Goal: Ask a question

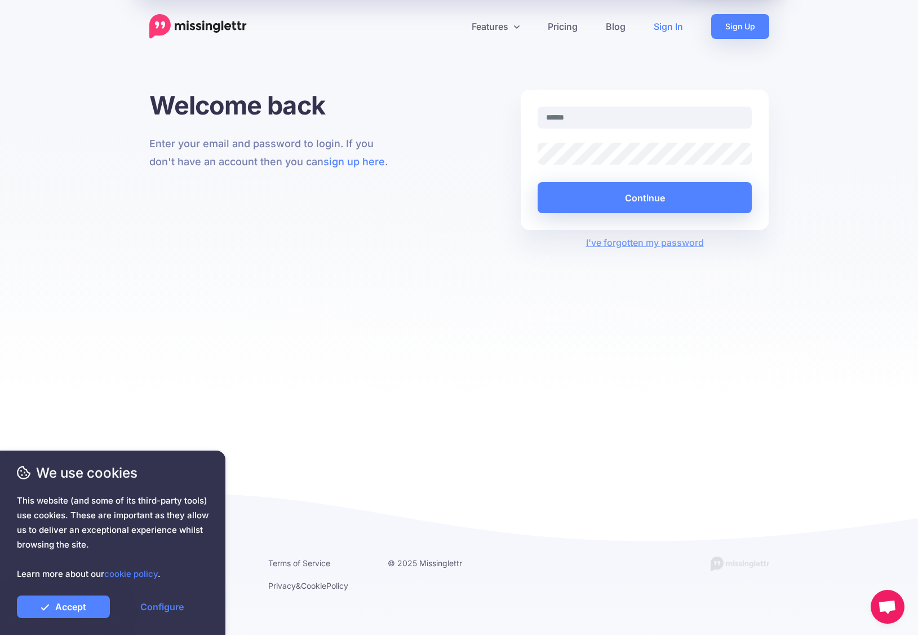
click at [668, 29] on link "Sign In" at bounding box center [668, 26] width 57 height 25
click at [218, 23] on img at bounding box center [198, 26] width 98 height 25
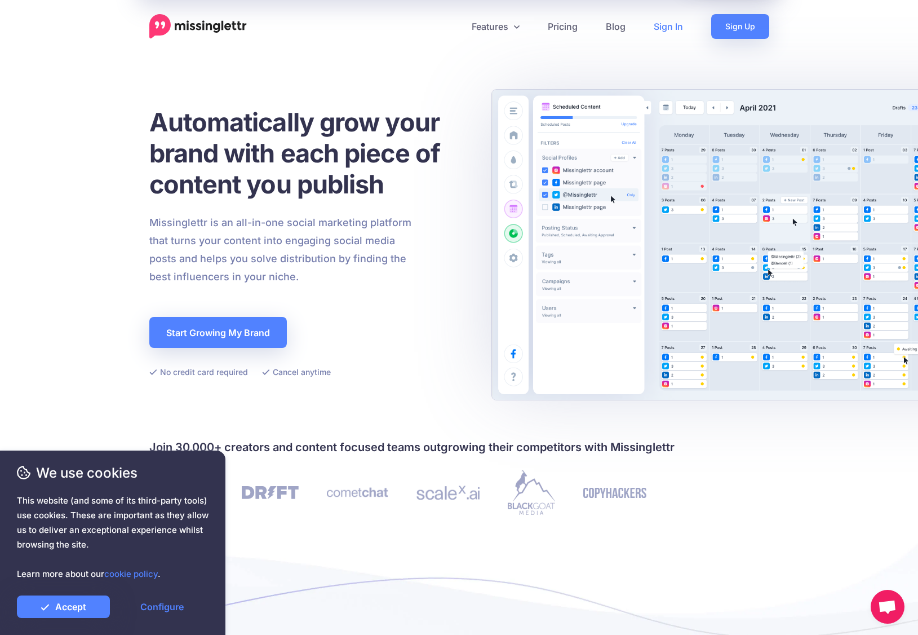
click at [670, 35] on link "Sign In" at bounding box center [668, 26] width 57 height 25
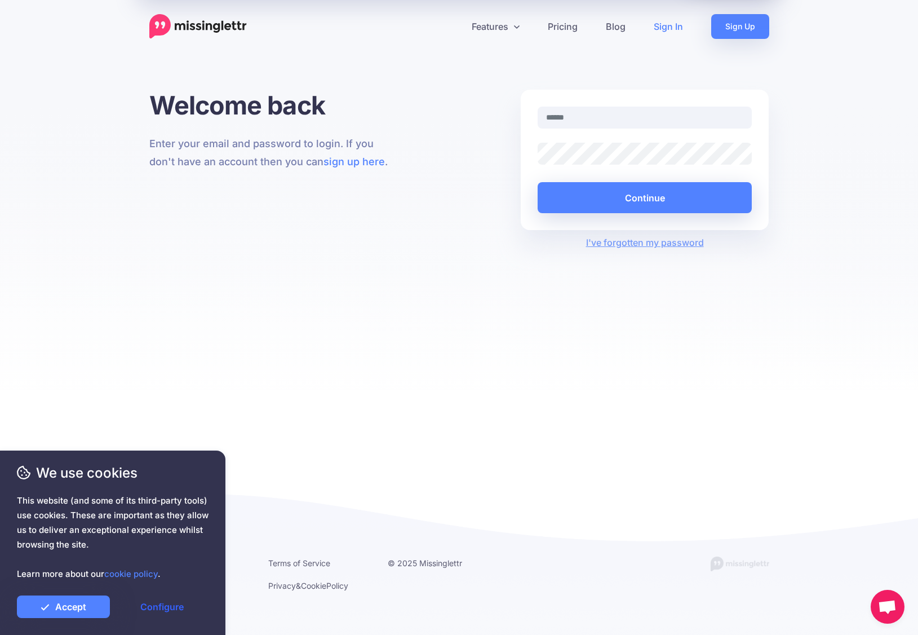
click at [171, 609] on link "Configure" at bounding box center [162, 606] width 93 height 23
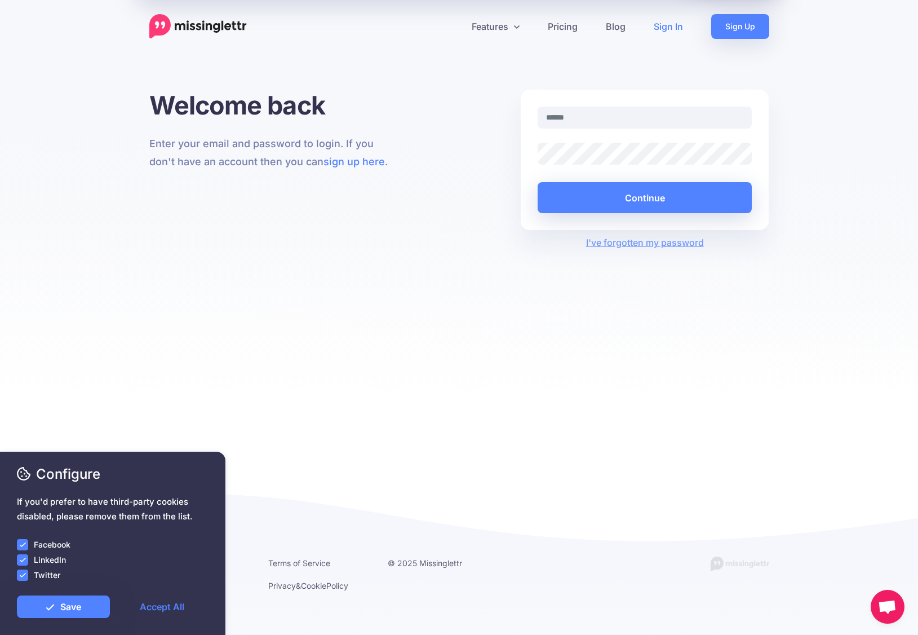
click at [22, 542] on ins at bounding box center [22, 544] width 11 height 11
click at [24, 561] on ins at bounding box center [22, 559] width 11 height 11
click at [24, 578] on ins at bounding box center [22, 574] width 11 height 11
click at [65, 615] on link "Save" at bounding box center [63, 606] width 93 height 23
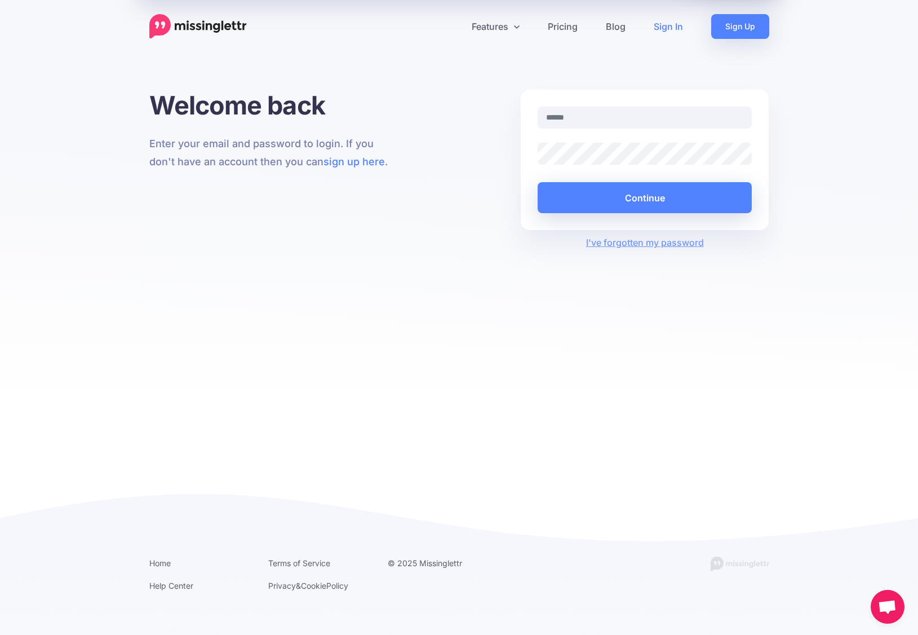
click at [654, 21] on link "Sign In" at bounding box center [668, 26] width 57 height 25
click at [876, 603] on span "Open chat" at bounding box center [888, 607] width 34 height 34
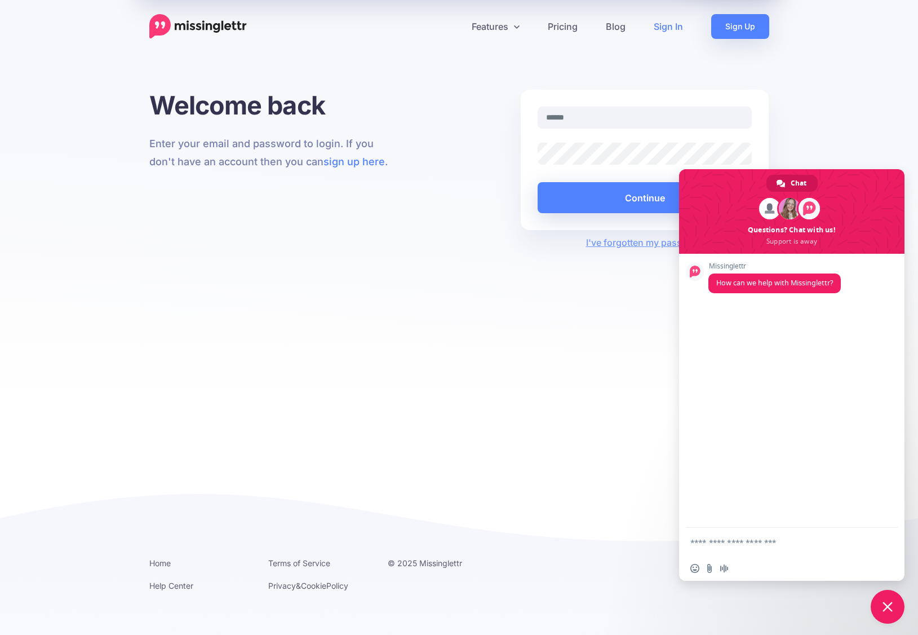
click at [733, 546] on textarea "Compose your message..." at bounding box center [780, 542] width 178 height 10
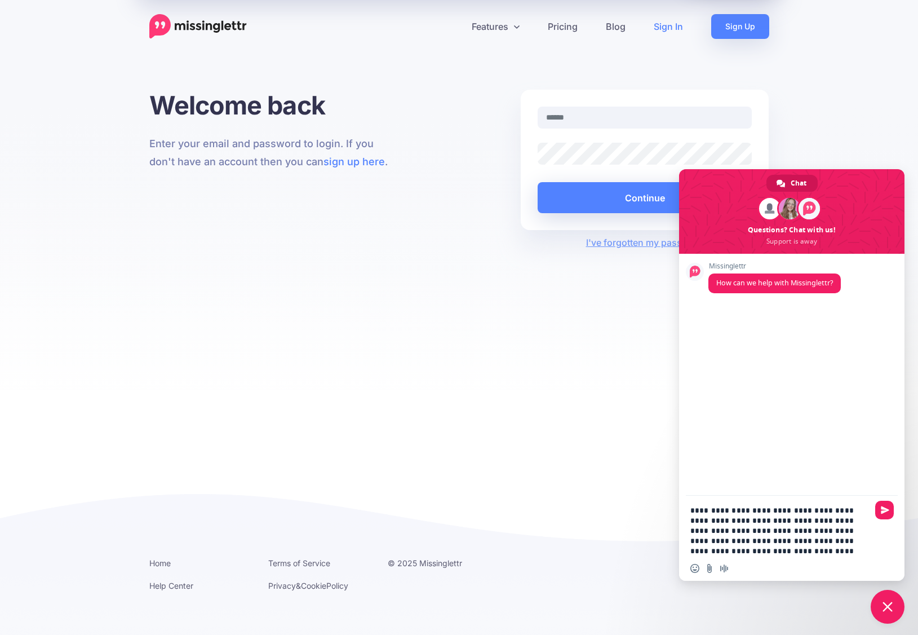
type textarea "**********"
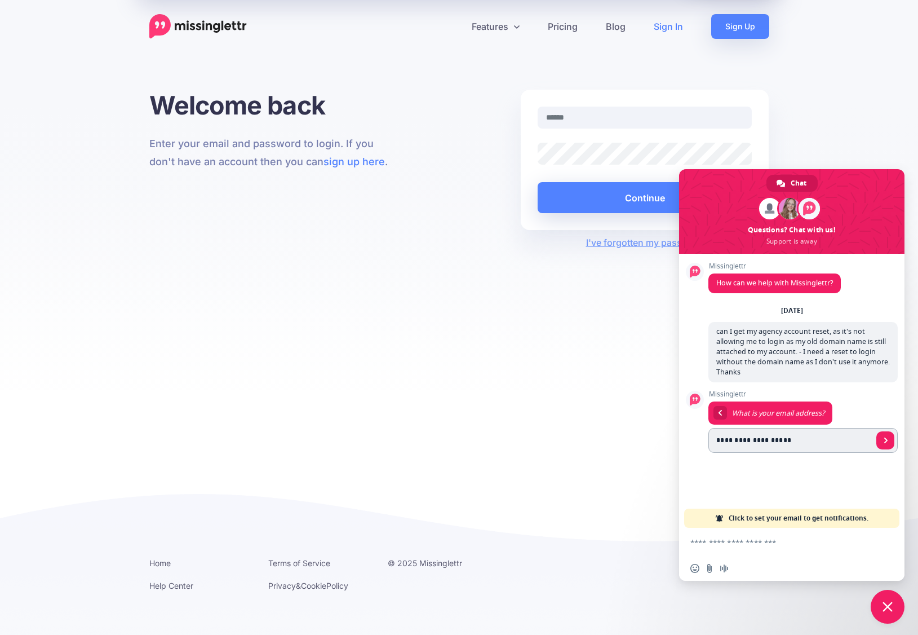
type input "**********"
click at [891, 438] on span "Send" at bounding box center [886, 440] width 18 height 18
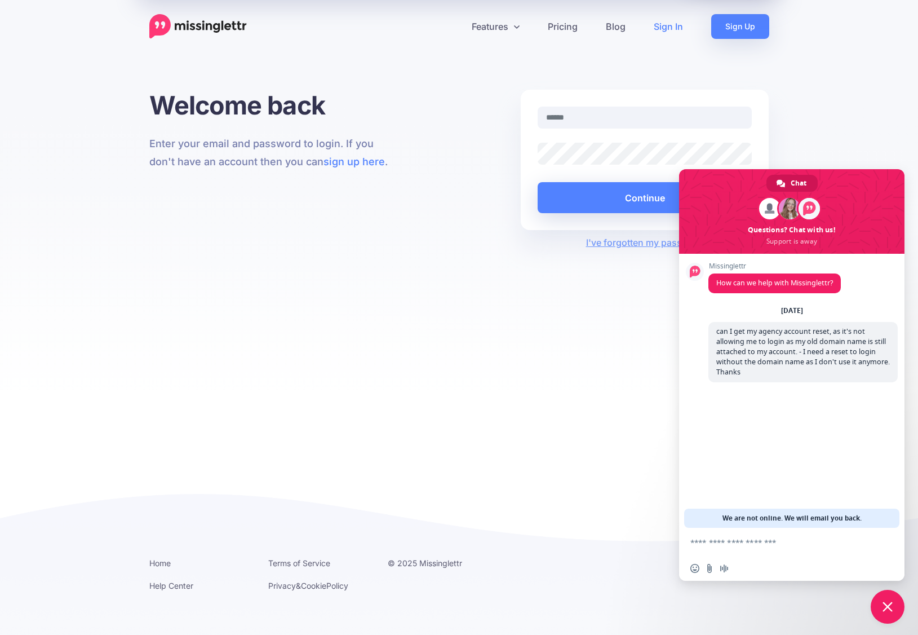
click at [883, 602] on span "Close chat" at bounding box center [888, 606] width 10 height 10
